Goal: Use online tool/utility: Utilize a website feature to perform a specific function

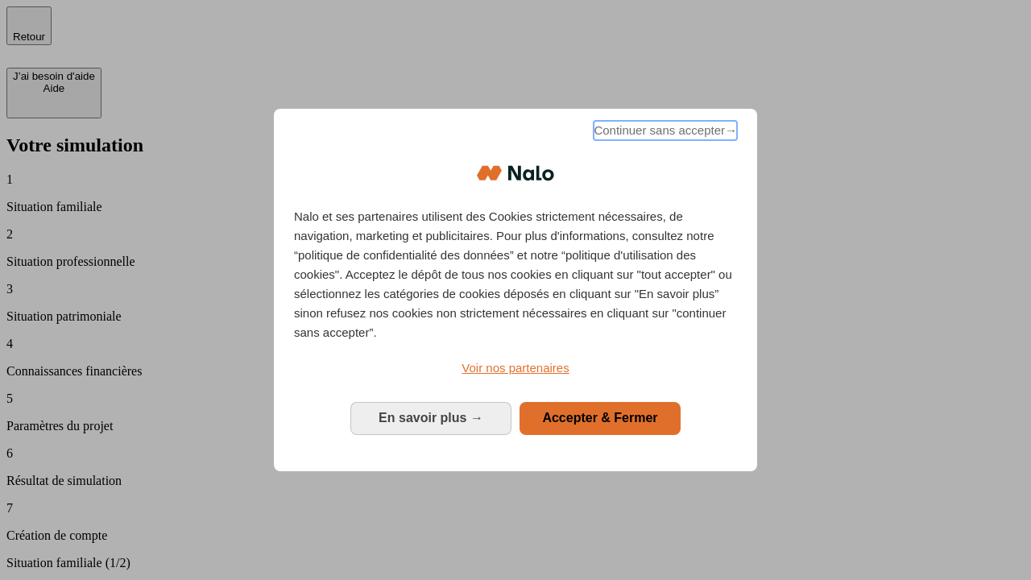
click at [663, 133] on span "Continuer sans accepter →" at bounding box center [664, 130] width 143 height 19
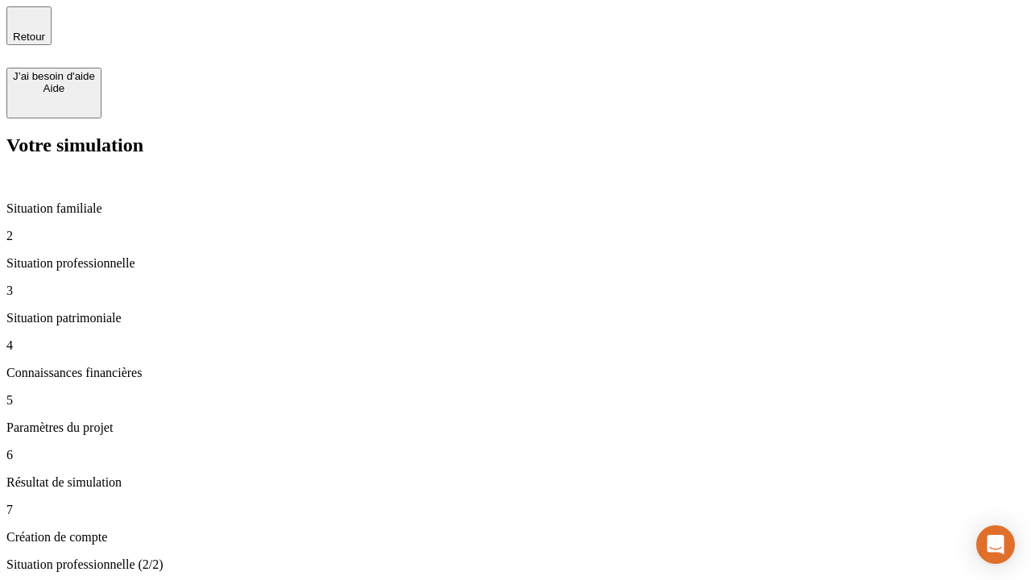
type input "30 000"
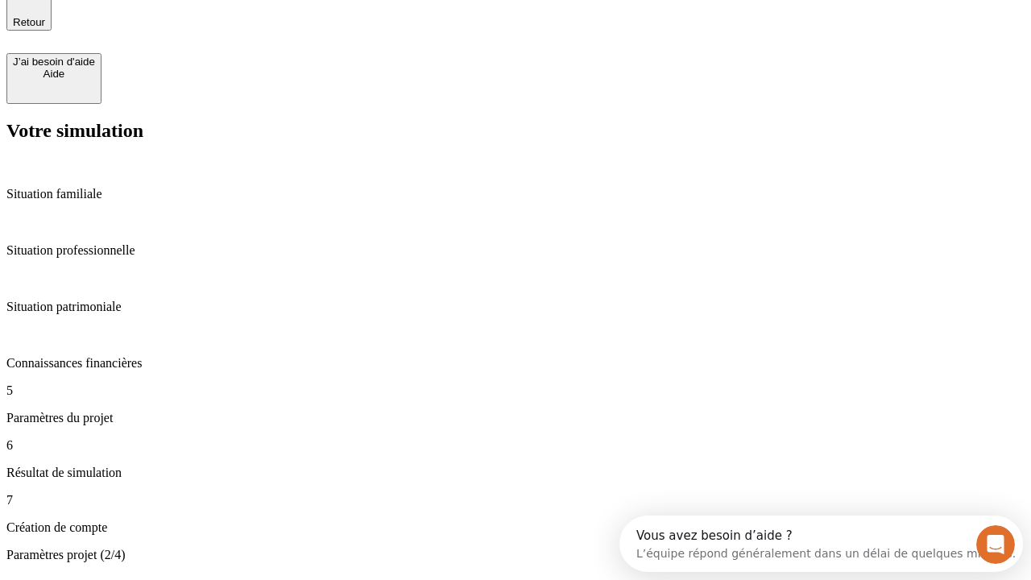
type input "25"
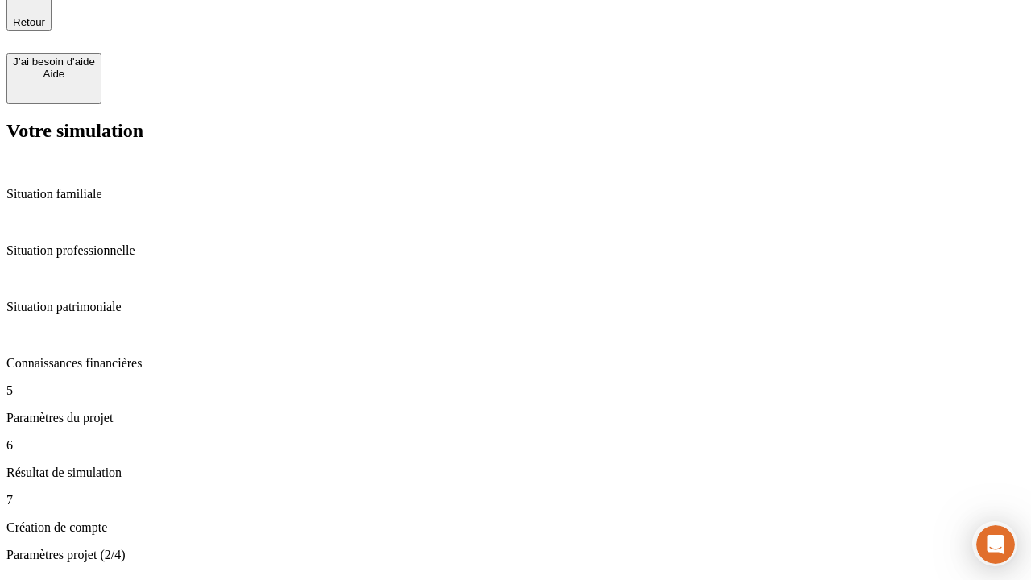
type input "64"
type input "1 000"
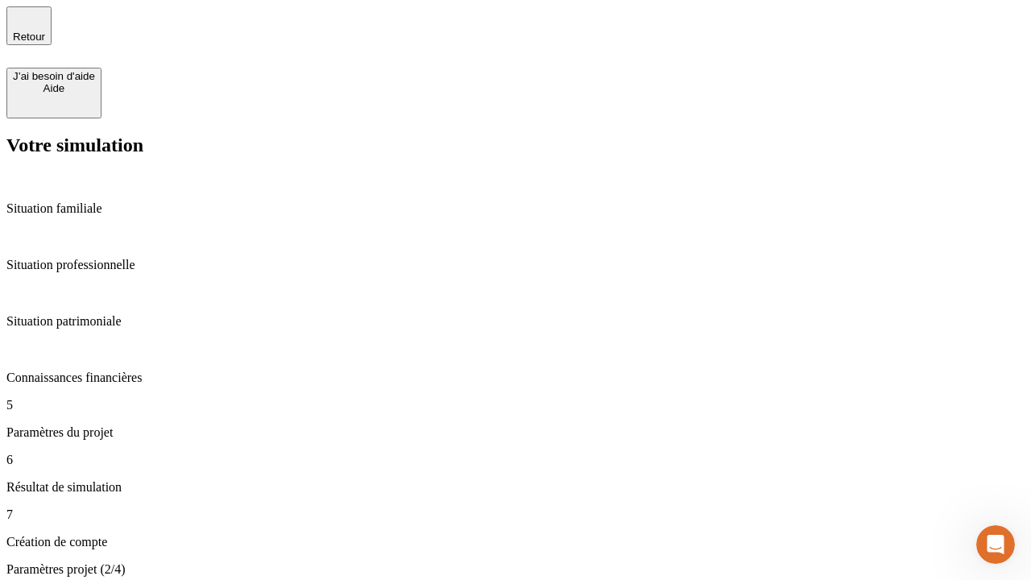
type input "640"
